Goal: Task Accomplishment & Management: Use online tool/utility

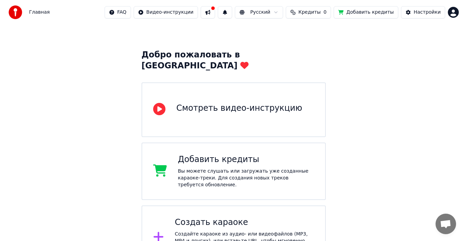
scroll to position [24, 0]
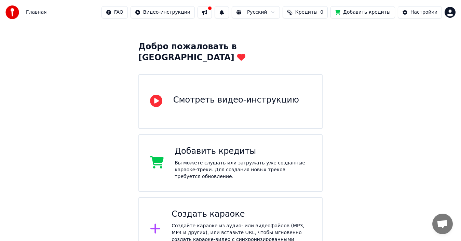
click at [211, 209] on div "Создать караоке" at bounding box center [241, 214] width 139 height 11
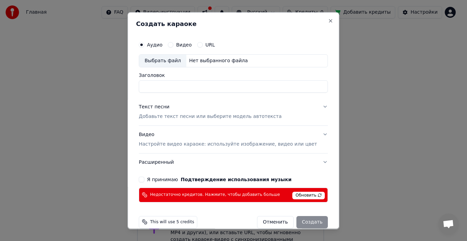
click at [173, 43] on button "Видео" at bounding box center [170, 44] width 5 height 5
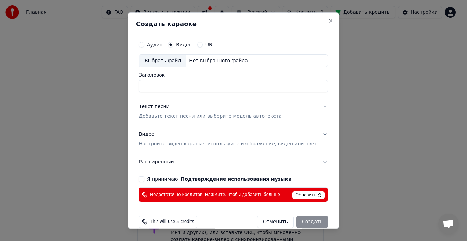
click at [144, 177] on button "Я принимаю Подтверждение использования музыки" at bounding box center [141, 178] width 5 height 5
click at [305, 195] on span "Обновить" at bounding box center [309, 195] width 32 height 8
click at [295, 195] on span "Обновить" at bounding box center [309, 195] width 32 height 8
click at [224, 64] on div "Нет выбранного файла" at bounding box center [218, 60] width 64 height 7
click at [200, 84] on input "Заголовок" at bounding box center [233, 86] width 189 height 12
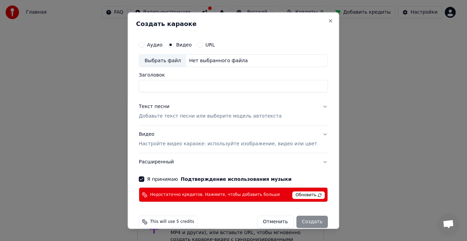
click at [220, 57] on div "Нет выбранного файла" at bounding box center [218, 60] width 64 height 7
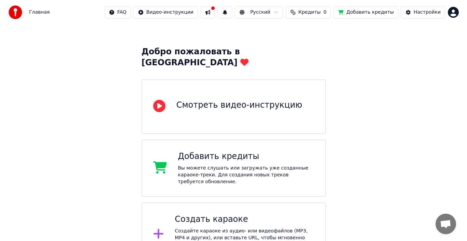
scroll to position [24, 0]
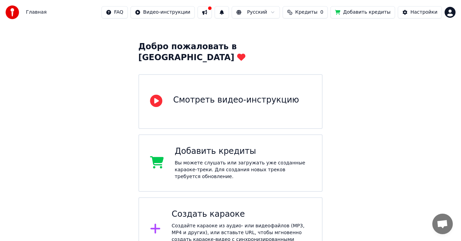
click at [220, 209] on div "Создать караоке" at bounding box center [241, 214] width 139 height 11
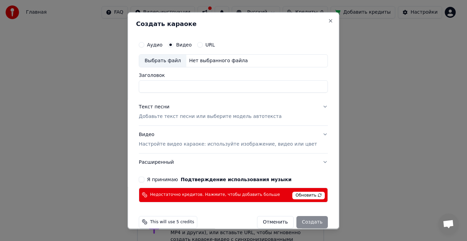
click at [144, 178] on button "Я принимаю Подтверждение использования музыки" at bounding box center [141, 178] width 5 height 5
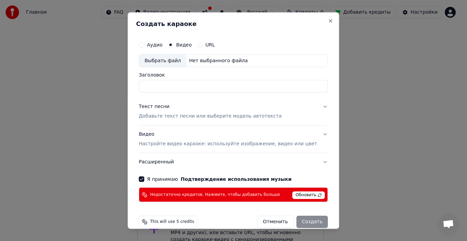
click at [201, 57] on div "Нет выбранного файла" at bounding box center [218, 60] width 64 height 7
type input "**********"
click at [264, 115] on p "Добавьте текст песни или выберите модель автотекста" at bounding box center [210, 116] width 143 height 7
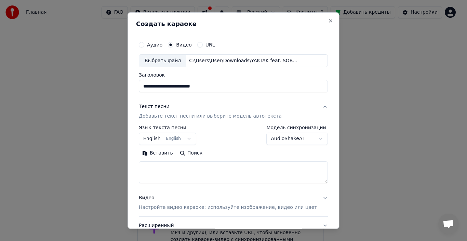
click at [189, 137] on button "English English" at bounding box center [167, 139] width 57 height 12
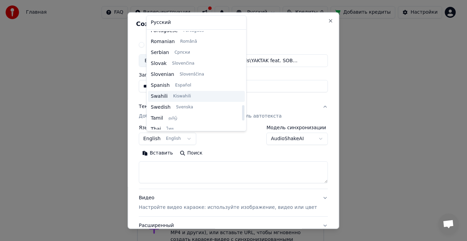
scroll to position [525, 0]
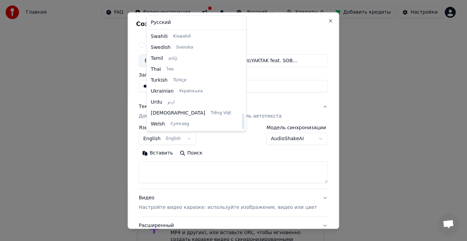
select select "**"
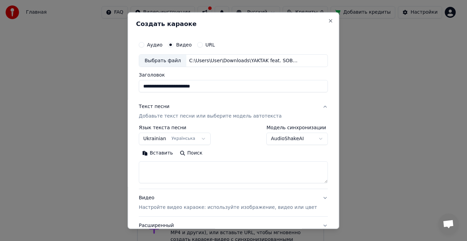
click at [185, 169] on textarea at bounding box center [233, 172] width 189 height 22
click at [166, 152] on button "Вставить" at bounding box center [158, 153] width 38 height 11
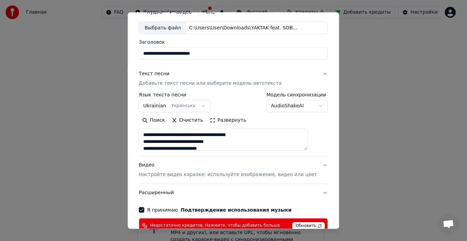
scroll to position [68, 0]
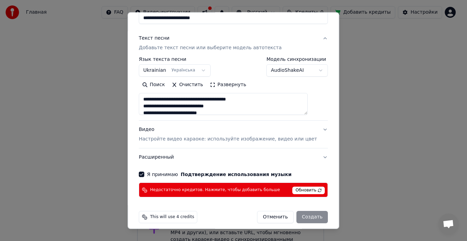
click at [304, 138] on p "Настройте видео караоке: используйте изображение, видео или цвет" at bounding box center [228, 139] width 178 height 7
type textarea "**********"
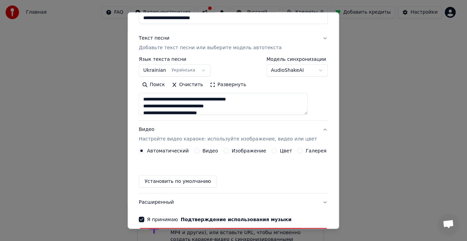
scroll to position [55, 0]
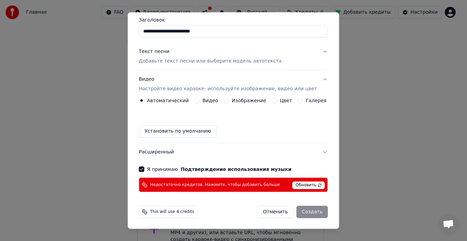
click at [302, 186] on span "Обновить" at bounding box center [309, 186] width 32 height 8
click at [304, 183] on span "Обновить" at bounding box center [309, 186] width 32 height 8
click at [303, 184] on span "Обновить" at bounding box center [309, 186] width 32 height 8
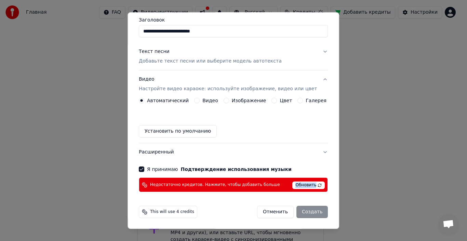
click at [303, 184] on span "Обновить" at bounding box center [309, 186] width 32 height 8
click at [162, 213] on span "This will use 4 credits" at bounding box center [172, 211] width 44 height 5
click at [152, 212] on div "This will use 4 credits" at bounding box center [168, 212] width 58 height 12
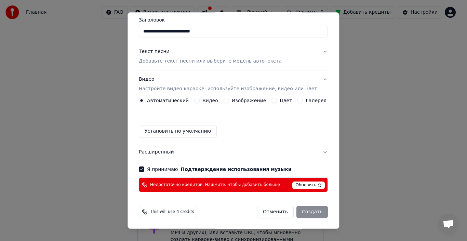
click at [301, 208] on div "Отменить Создать" at bounding box center [292, 212] width 71 height 12
click at [196, 132] on button "Установить по умолчанию" at bounding box center [178, 131] width 78 height 12
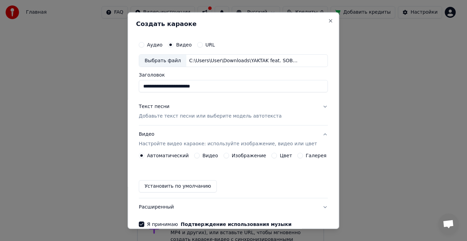
click at [257, 119] on p "Добавьте текст песни или выберите модель автотекста" at bounding box center [210, 116] width 143 height 7
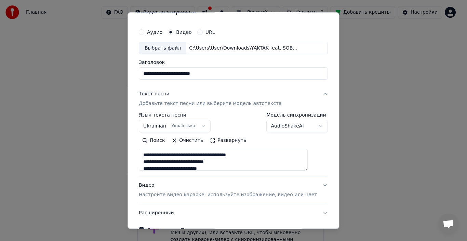
scroll to position [68, 0]
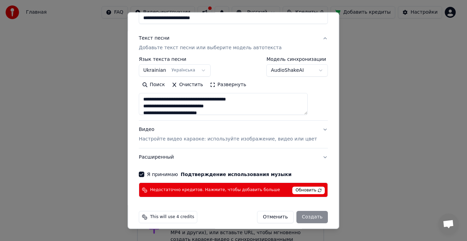
click at [310, 131] on button "Видео Настройте видео караоке: используйте изображение, видео или цвет" at bounding box center [233, 134] width 189 height 27
type textarea "**********"
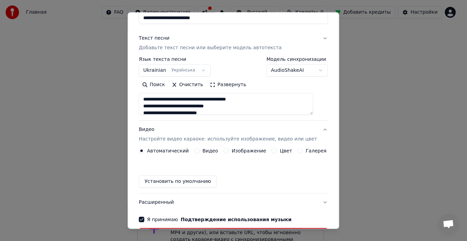
scroll to position [55, 0]
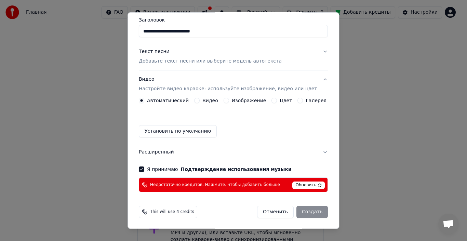
click at [144, 166] on button "Я принимаю Подтверждение использования музыки" at bounding box center [141, 168] width 5 height 5
click at [293, 185] on span "Обновить" at bounding box center [309, 186] width 32 height 8
click at [176, 212] on span "This will use 4 credits" at bounding box center [172, 211] width 44 height 5
click at [262, 186] on span "Недостаточно кредитов. Нажмите, чтобы добавить больше" at bounding box center [215, 184] width 130 height 5
click at [182, 215] on div "This will use 4 credits" at bounding box center [168, 212] width 58 height 12
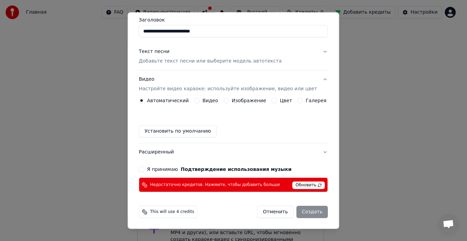
click at [182, 213] on span "This will use 4 credits" at bounding box center [172, 211] width 44 height 5
click at [293, 183] on span "Обновить" at bounding box center [309, 186] width 32 height 8
click at [144, 168] on button "Я принимаю Подтверждение использования музыки" at bounding box center [141, 168] width 5 height 5
click at [299, 212] on div "Отменить Создать" at bounding box center [292, 212] width 71 height 12
click at [212, 184] on span "Недостаточно кредитов. Нажмите, чтобы добавить больше" at bounding box center [215, 184] width 130 height 5
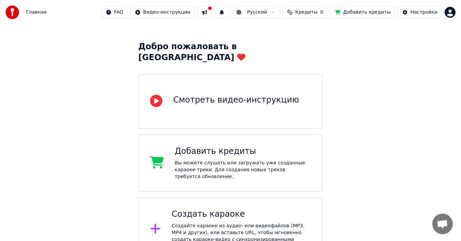
click at [375, 13] on button "Добавить кредиты" at bounding box center [363, 12] width 65 height 12
click at [202, 209] on div "Создать караоке" at bounding box center [241, 214] width 139 height 11
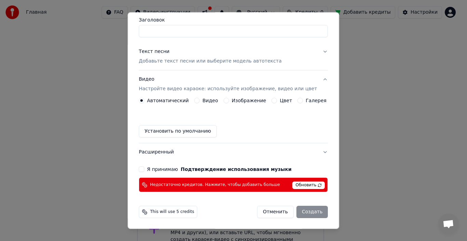
click at [295, 184] on span "Обновить" at bounding box center [309, 186] width 32 height 8
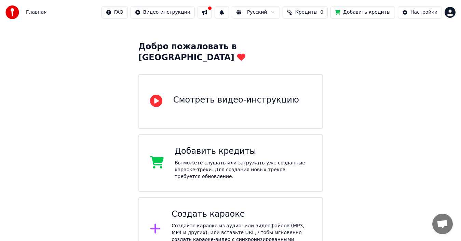
click at [313, 12] on span "Кредиты" at bounding box center [306, 12] width 22 height 7
click at [311, 48] on button "Обновить" at bounding box center [314, 51] width 41 height 12
click at [311, 50] on button "Обновить" at bounding box center [314, 51] width 41 height 12
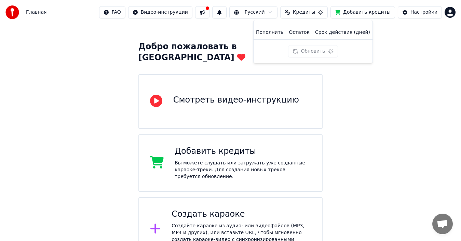
click at [310, 51] on button "Обновить" at bounding box center [313, 51] width 50 height 12
click at [310, 51] on div "Обновить" at bounding box center [315, 51] width 50 height 12
click at [310, 51] on button "Обновить" at bounding box center [312, 51] width 41 height 12
click at [310, 51] on div "Обновить" at bounding box center [313, 51] width 50 height 12
click at [310, 51] on button "Обновить" at bounding box center [313, 51] width 50 height 12
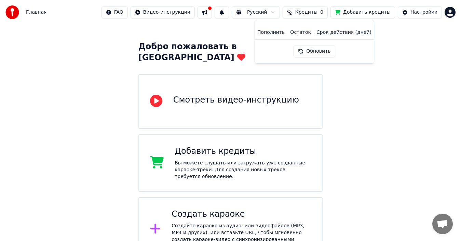
click at [365, 51] on div "Пополнить Остаток Срок действия (дней) Обновить" at bounding box center [314, 42] width 108 height 32
click at [408, 17] on button "Настройки" at bounding box center [420, 12] width 44 height 12
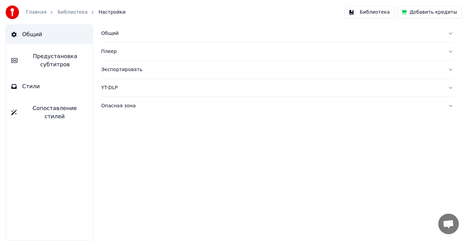
click at [446, 12] on button "Добавить кредиты" at bounding box center [429, 12] width 65 height 12
click at [51, 110] on span "Сопоставление стилей" at bounding box center [54, 112] width 65 height 16
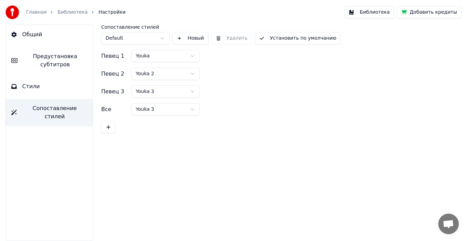
click at [47, 93] on button "Стили" at bounding box center [49, 86] width 87 height 19
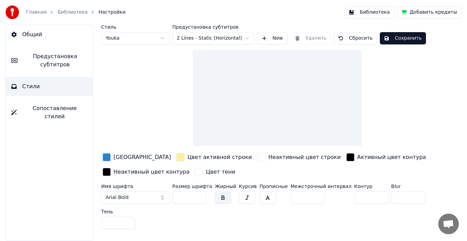
click at [158, 197] on button "Arial Bold" at bounding box center [135, 197] width 68 height 12
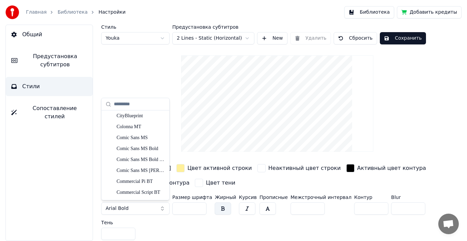
scroll to position [1196, 0]
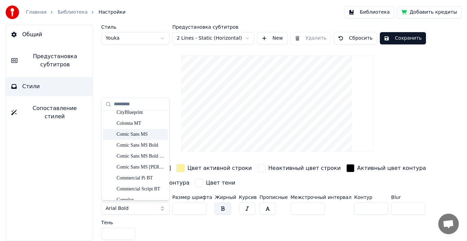
click at [144, 136] on div "Comic Sans MS" at bounding box center [141, 134] width 49 height 7
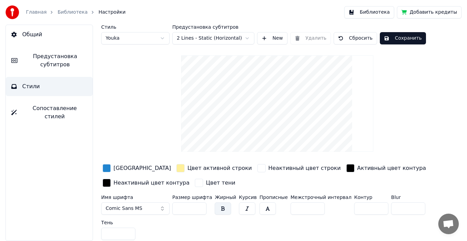
click at [105, 167] on div "button" at bounding box center [107, 168] width 8 height 8
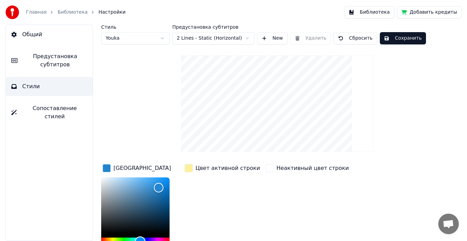
scroll to position [4, 0]
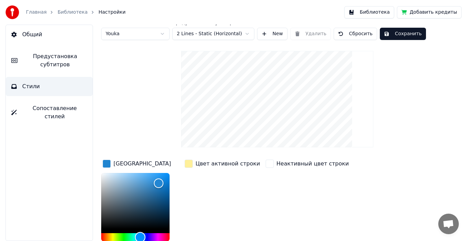
click at [123, 239] on div "Hue" at bounding box center [135, 237] width 68 height 8
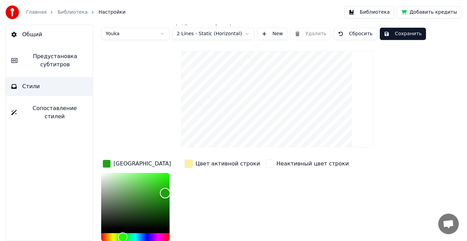
type input "*******"
drag, startPoint x: 160, startPoint y: 181, endPoint x: 165, endPoint y: 194, distance: 13.6
click at [165, 194] on div "Color" at bounding box center [165, 194] width 11 height 11
click at [193, 165] on div "Цвет активной строки" at bounding box center [222, 163] width 78 height 11
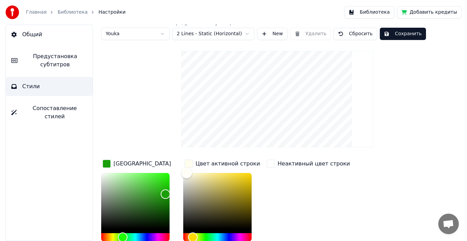
type input "*******"
drag, startPoint x: 196, startPoint y: 173, endPoint x: 186, endPoint y: 171, distance: 9.8
click at [186, 171] on div "Color" at bounding box center [186, 173] width 11 height 11
click at [381, 136] on div "Стиль Youka Предустановка субтитров 2 Lines - Static (Horizontal) New Удалить С…" at bounding box center [277, 175] width 352 height 310
click at [392, 31] on button "Сохранить" at bounding box center [403, 34] width 46 height 12
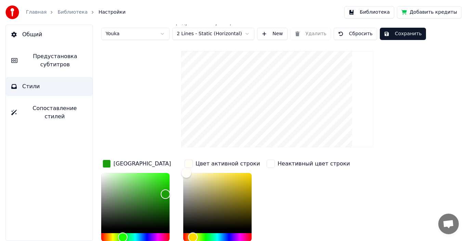
click at [399, 36] on button "Сохранить" at bounding box center [403, 34] width 46 height 12
click at [395, 36] on button "Готово" at bounding box center [398, 34] width 37 height 12
click at [392, 34] on button "Сохранить" at bounding box center [403, 34] width 46 height 12
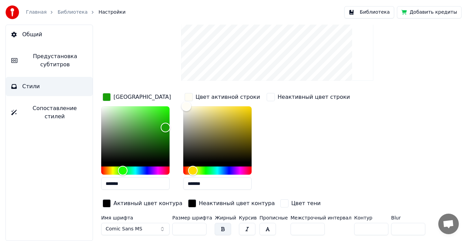
scroll to position [93, 0]
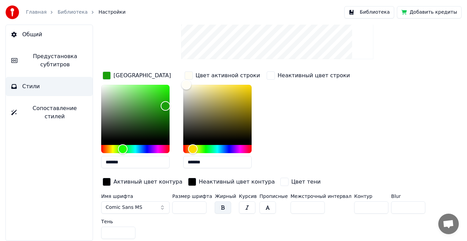
click at [223, 208] on button "button" at bounding box center [223, 207] width 16 height 12
click at [262, 206] on button "button" at bounding box center [267, 207] width 16 height 12
click at [260, 205] on button "button" at bounding box center [267, 207] width 16 height 12
click at [241, 208] on button "button" at bounding box center [247, 207] width 16 height 12
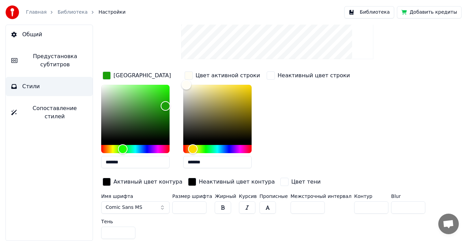
click at [218, 207] on button "button" at bounding box center [223, 207] width 16 height 12
click at [111, 178] on div "button" at bounding box center [107, 182] width 8 height 8
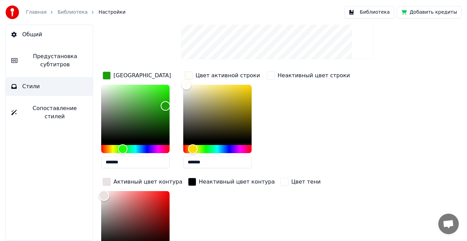
drag, startPoint x: 345, startPoint y: 138, endPoint x: 347, endPoint y: 89, distance: 49.3
click at [109, 190] on div "Color" at bounding box center [104, 195] width 11 height 11
type input "*******"
drag, startPoint x: 348, startPoint y: 89, endPoint x: 353, endPoint y: 140, distance: 51.5
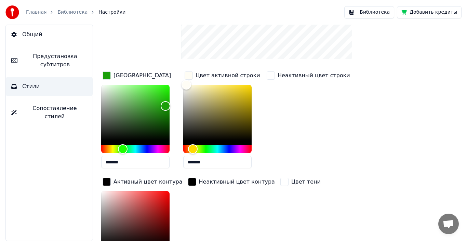
click at [188, 183] on div "button" at bounding box center [192, 182] width 8 height 8
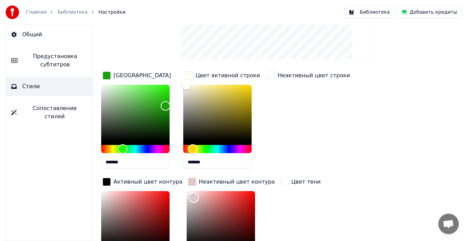
scroll to position [98, 0]
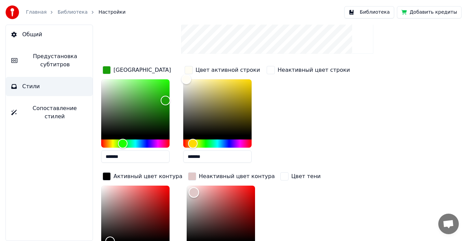
click at [187, 192] on div "Color" at bounding box center [221, 214] width 68 height 56
click at [185, 186] on div "Color" at bounding box center [190, 186] width 11 height 11
type input "*******"
drag, startPoint x: 109, startPoint y: 188, endPoint x: 107, endPoint y: 238, distance: 50.6
click at [187, 238] on div "Color" at bounding box center [192, 239] width 11 height 11
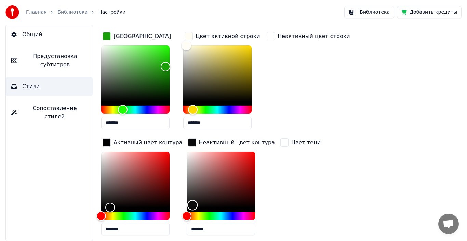
scroll to position [184, 0]
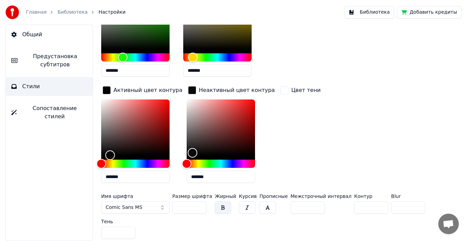
click at [218, 208] on button "button" at bounding box center [223, 207] width 16 height 12
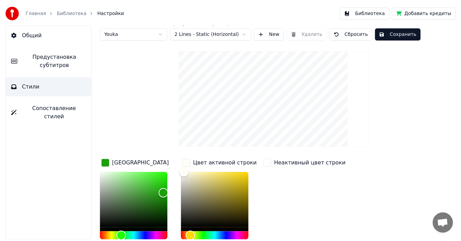
scroll to position [0, 0]
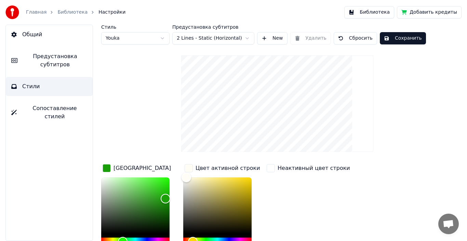
click at [33, 14] on link "Главная" at bounding box center [36, 12] width 21 height 7
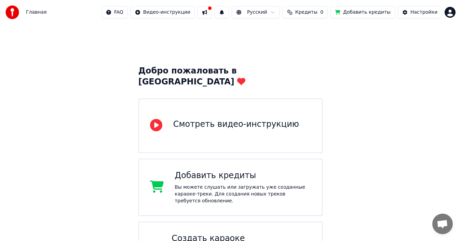
click at [212, 12] on button at bounding box center [205, 12] width 14 height 12
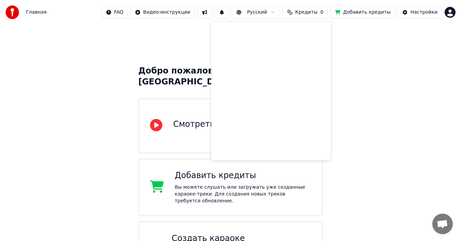
click at [339, 77] on div "Добро пожаловать в Youka Смотреть видео-инструкцию Добавить кредиты Вы можете с…" at bounding box center [230, 155] width 461 height 261
click at [245, 127] on div "Смотреть видео-инструкцию" at bounding box center [230, 125] width 185 height 55
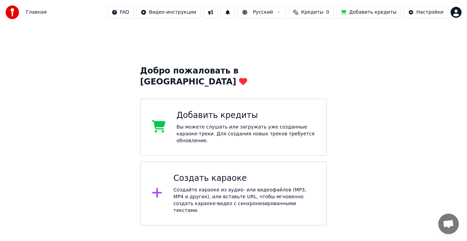
click at [235, 173] on div "Создать караоке" at bounding box center [244, 178] width 142 height 11
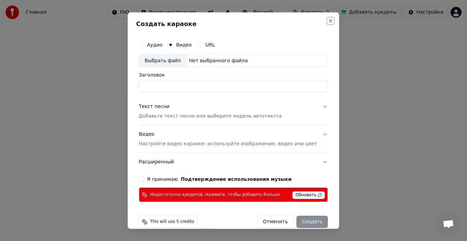
click at [328, 22] on button "Close" at bounding box center [330, 20] width 5 height 5
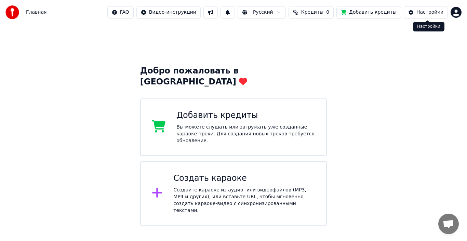
click at [416, 11] on button "Настройки" at bounding box center [426, 12] width 44 height 12
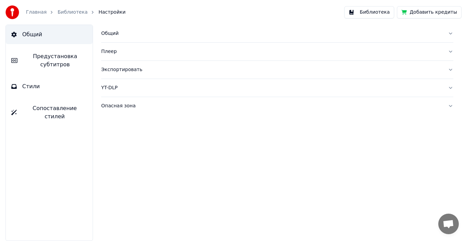
click at [51, 57] on span "Предустановка субтитров" at bounding box center [55, 60] width 64 height 16
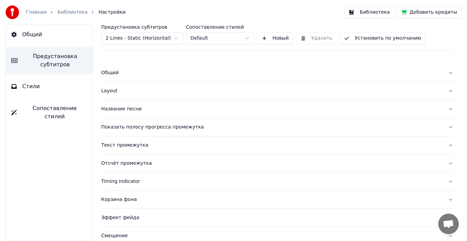
click at [141, 106] on div "Название песни" at bounding box center [271, 109] width 341 height 7
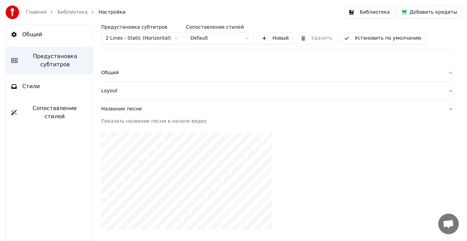
click at [123, 110] on div "Название песни" at bounding box center [271, 109] width 341 height 7
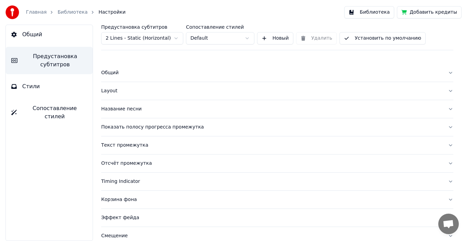
click at [123, 110] on div "Название песни" at bounding box center [271, 109] width 341 height 7
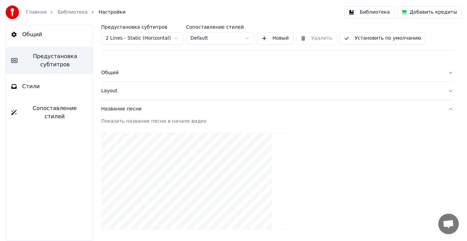
click at [134, 107] on div "Название песни" at bounding box center [271, 109] width 341 height 7
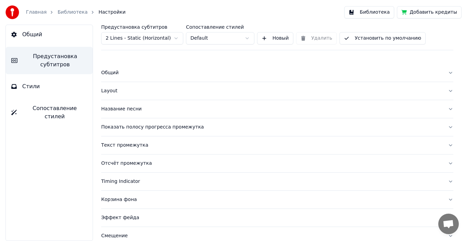
click at [113, 91] on div "Layout" at bounding box center [271, 91] width 341 height 7
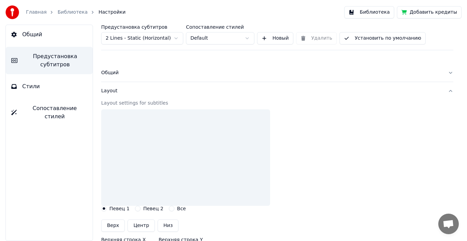
click at [113, 91] on div "Layout" at bounding box center [271, 91] width 341 height 7
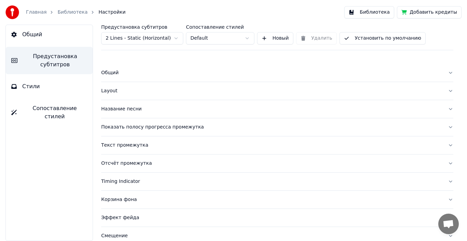
click at [136, 146] on div "Текст промежутка" at bounding box center [271, 145] width 341 height 7
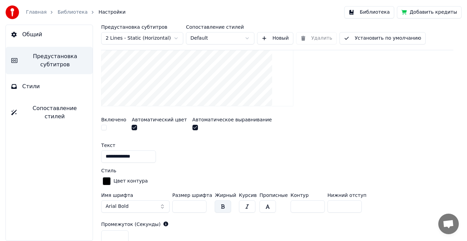
scroll to position [171, 0]
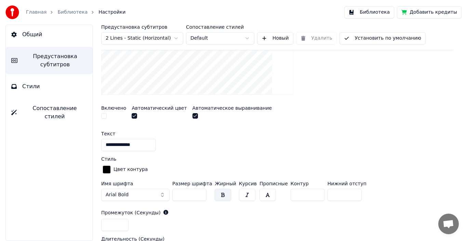
click at [106, 167] on div "button" at bounding box center [107, 169] width 8 height 8
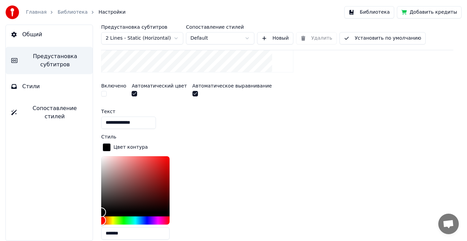
scroll to position [205, 0]
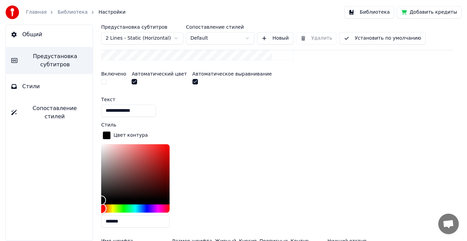
click at [122, 207] on div "Hue" at bounding box center [135, 208] width 68 height 8
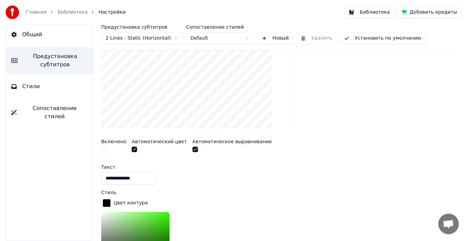
scroll to position [137, 0]
click at [107, 149] on div at bounding box center [113, 150] width 25 height 7
click at [130, 149] on div "Включено Автоматический цвет Автоматическое выравнивание" at bounding box center [277, 147] width 352 height 26
click at [133, 151] on button "button" at bounding box center [134, 149] width 5 height 5
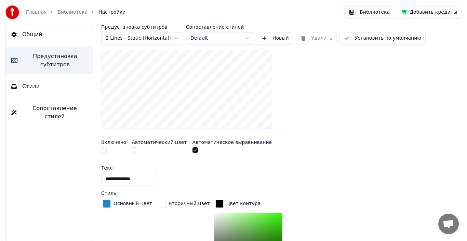
click at [160, 204] on div "button" at bounding box center [162, 204] width 8 height 8
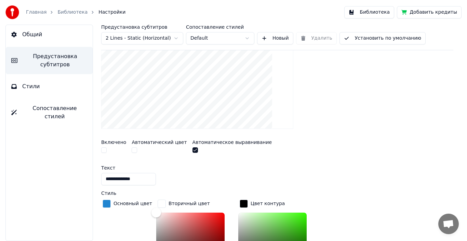
click at [105, 205] on div "button" at bounding box center [107, 204] width 8 height 8
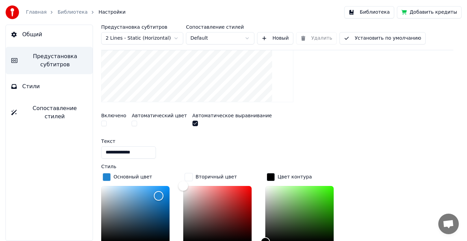
scroll to position [205, 0]
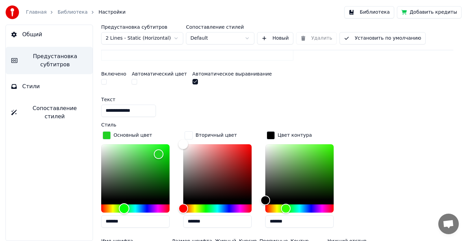
click at [124, 209] on div "Hue" at bounding box center [135, 208] width 68 height 8
type input "*******"
drag, startPoint x: 159, startPoint y: 150, endPoint x: 164, endPoint y: 168, distance: 18.0
click at [164, 168] on div "Color" at bounding box center [164, 168] width 11 height 11
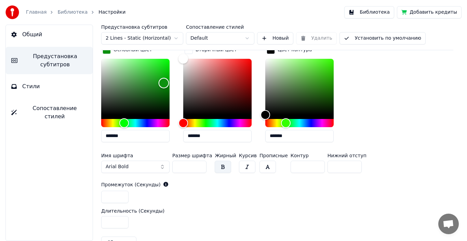
scroll to position [308, 0]
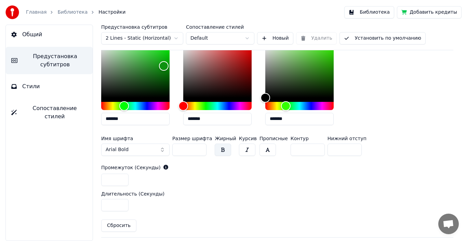
click at [139, 152] on button "Arial Bold" at bounding box center [135, 150] width 68 height 12
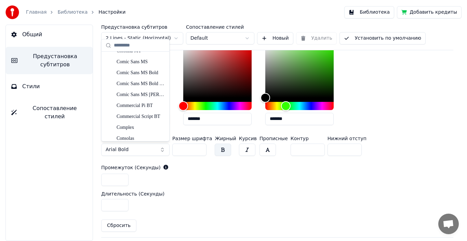
scroll to position [1202, 0]
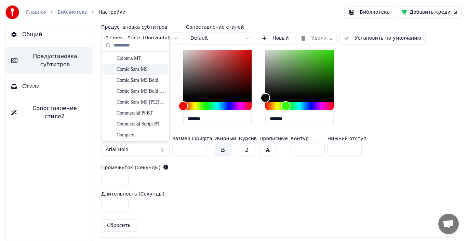
click at [138, 70] on div "Comic Sans MS" at bounding box center [141, 69] width 49 height 7
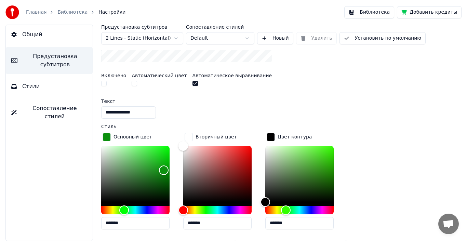
scroll to position [205, 0]
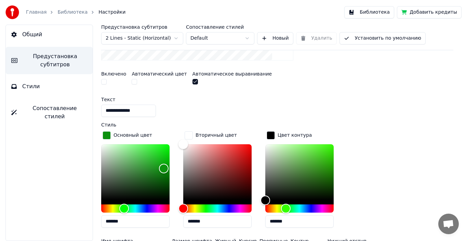
click at [192, 83] on button "button" at bounding box center [194, 81] width 5 height 5
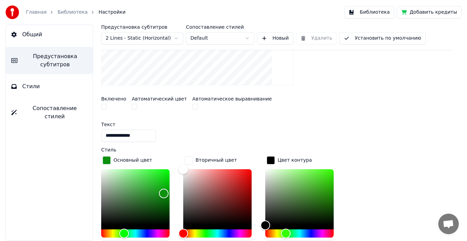
scroll to position [146, 0]
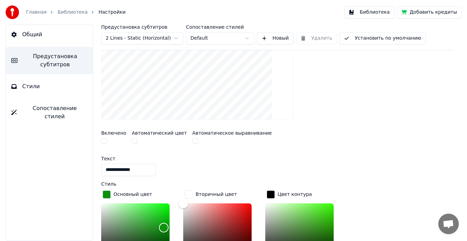
click at [379, 36] on button "Установить по умолчанию" at bounding box center [382, 38] width 86 height 12
click at [103, 139] on button "button" at bounding box center [103, 140] width 5 height 5
click at [104, 140] on button "button" at bounding box center [103, 140] width 5 height 5
click at [132, 140] on button "button" at bounding box center [134, 140] width 5 height 5
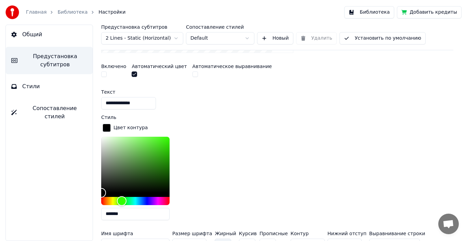
scroll to position [180, 0]
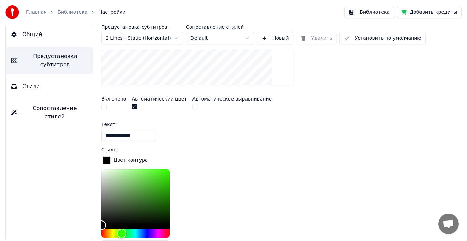
click at [192, 104] on button "button" at bounding box center [194, 106] width 5 height 5
click at [192, 106] on button "button" at bounding box center [194, 106] width 5 height 5
click at [192, 107] on button "button" at bounding box center [194, 106] width 5 height 5
click at [132, 103] on div "Автоматический цвет" at bounding box center [159, 103] width 55 height 15
click at [133, 106] on button "button" at bounding box center [134, 106] width 5 height 5
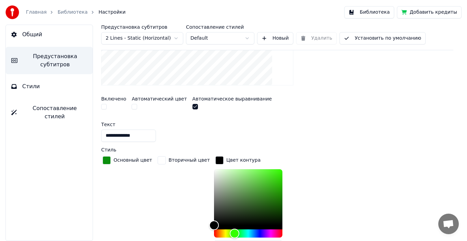
click at [173, 179] on div "Вторичный цвет" at bounding box center [183, 206] width 55 height 103
click at [158, 163] on div "button" at bounding box center [162, 160] width 8 height 8
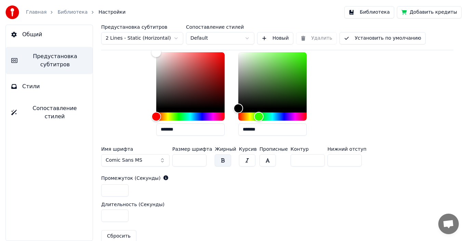
scroll to position [214, 0]
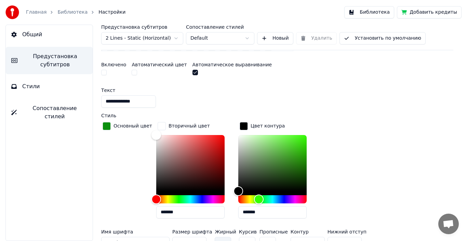
click at [133, 73] on button "button" at bounding box center [134, 72] width 5 height 5
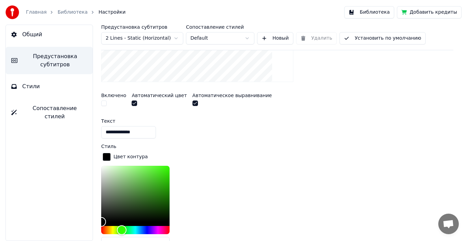
scroll to position [146, 0]
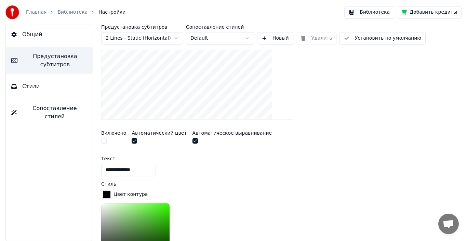
drag, startPoint x: 187, startPoint y: 139, endPoint x: 182, endPoint y: 141, distance: 5.3
click at [192, 139] on button "button" at bounding box center [194, 140] width 5 height 5
click at [102, 139] on button "button" at bounding box center [103, 140] width 5 height 5
click at [133, 141] on button "button" at bounding box center [134, 140] width 5 height 5
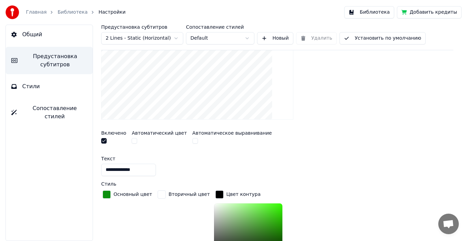
click at [133, 141] on button "button" at bounding box center [134, 140] width 5 height 5
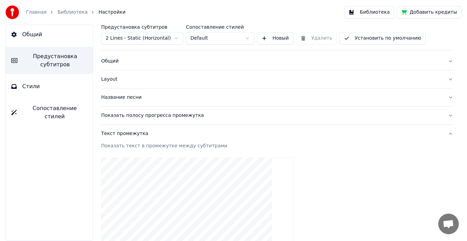
scroll to position [9, 0]
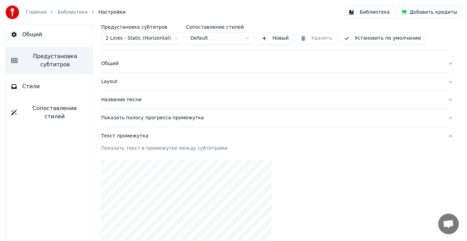
drag, startPoint x: 131, startPoint y: 81, endPoint x: 124, endPoint y: 83, distance: 6.9
click at [130, 81] on div "Layout" at bounding box center [271, 81] width 341 height 7
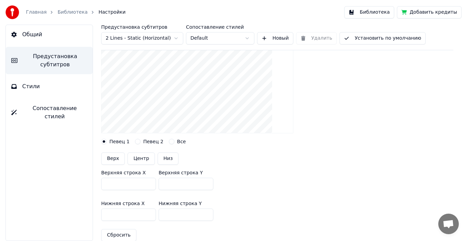
scroll to position [43, 0]
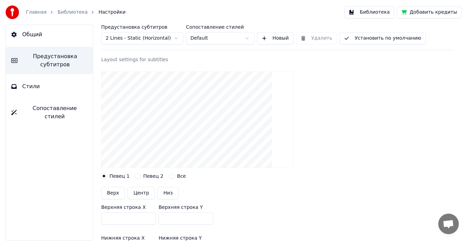
click at [163, 153] on video at bounding box center [197, 119] width 192 height 96
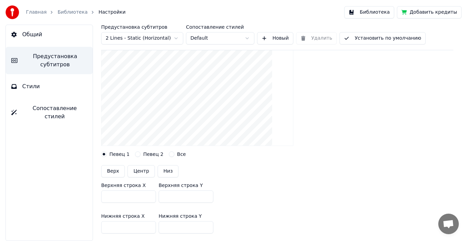
scroll to position [9, 0]
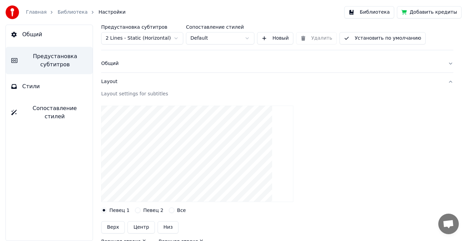
click at [114, 63] on div "Общий" at bounding box center [271, 63] width 341 height 7
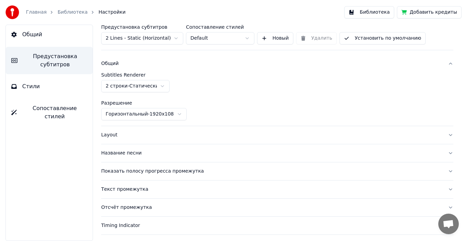
click at [116, 65] on div "Общий" at bounding box center [271, 63] width 341 height 7
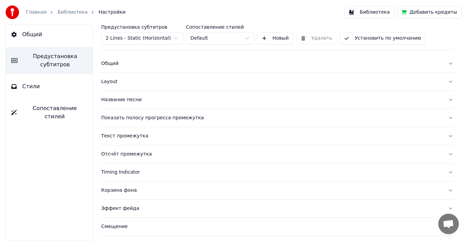
click at [18, 36] on button "Общий" at bounding box center [49, 34] width 87 height 19
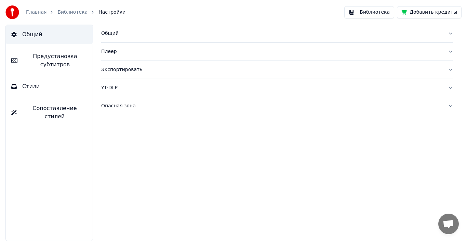
scroll to position [0, 0]
click at [39, 10] on link "Главная" at bounding box center [36, 12] width 21 height 7
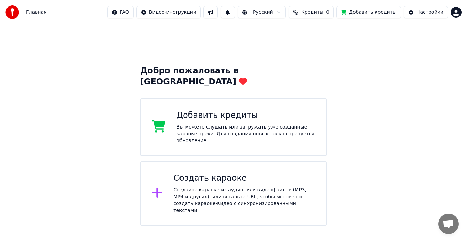
click at [282, 15] on html "Главная FAQ Видео-инструкции Русский Кредиты 0 Добавить кредиты Настройки Добро…" at bounding box center [233, 113] width 467 height 226
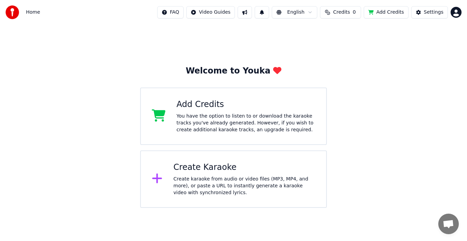
click at [337, 16] on button "Credits 0" at bounding box center [340, 12] width 41 height 12
click at [350, 49] on button "Refresh" at bounding box center [344, 51] width 35 height 12
